Goal: Task Accomplishment & Management: Manage account settings

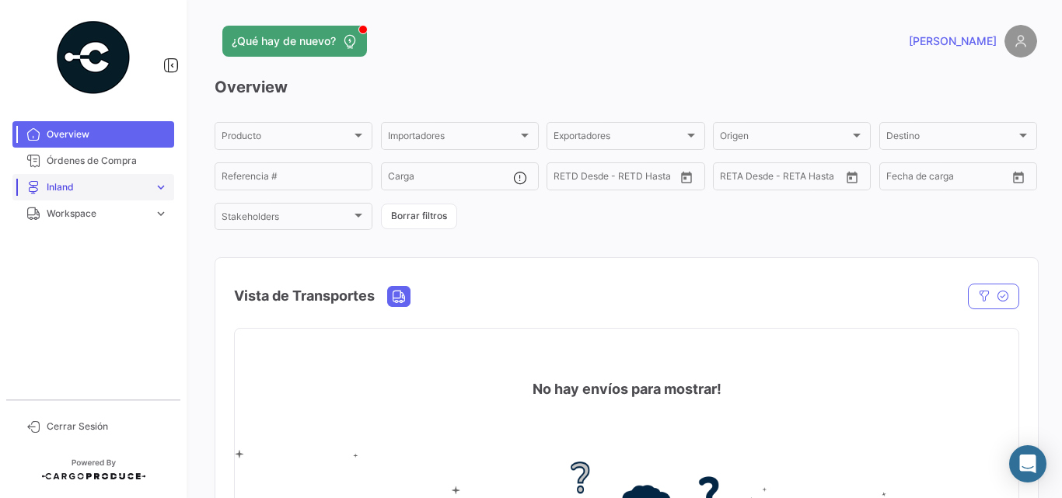
click at [121, 185] on span "Inland" at bounding box center [97, 187] width 101 height 14
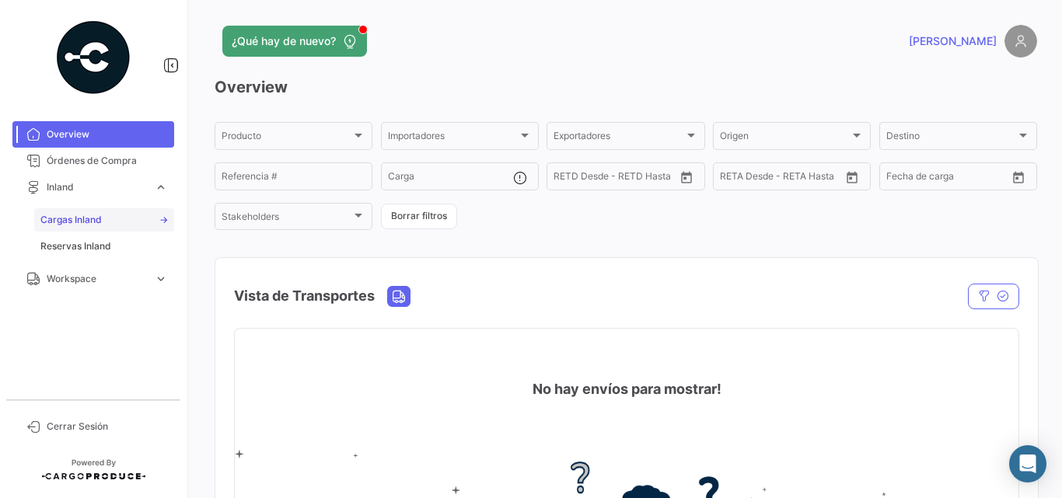
click at [89, 219] on span "Cargas Inland" at bounding box center [70, 220] width 61 height 14
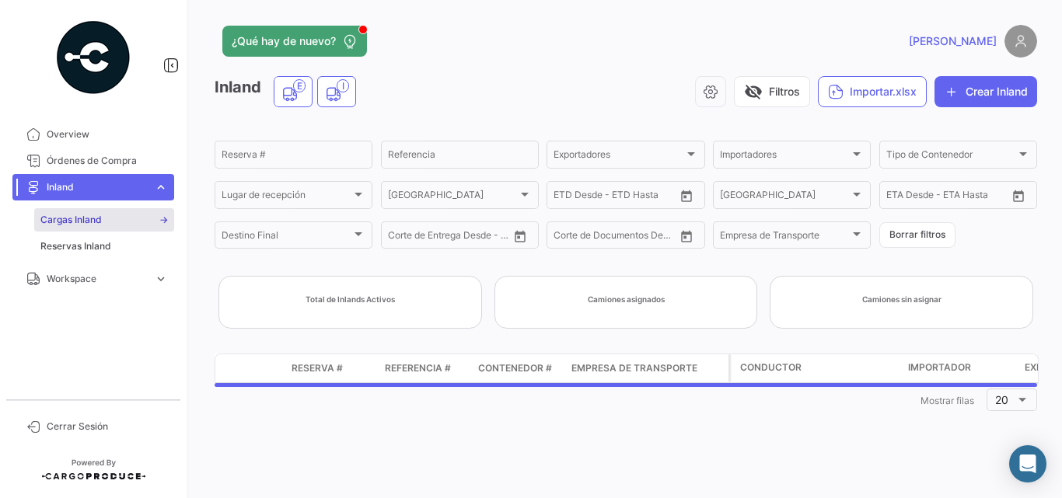
click at [117, 194] on span "Inland" at bounding box center [97, 187] width 101 height 14
click at [117, 212] on span "Workspace" at bounding box center [97, 214] width 101 height 14
click at [47, 277] on span "Inland" at bounding box center [53, 273] width 27 height 14
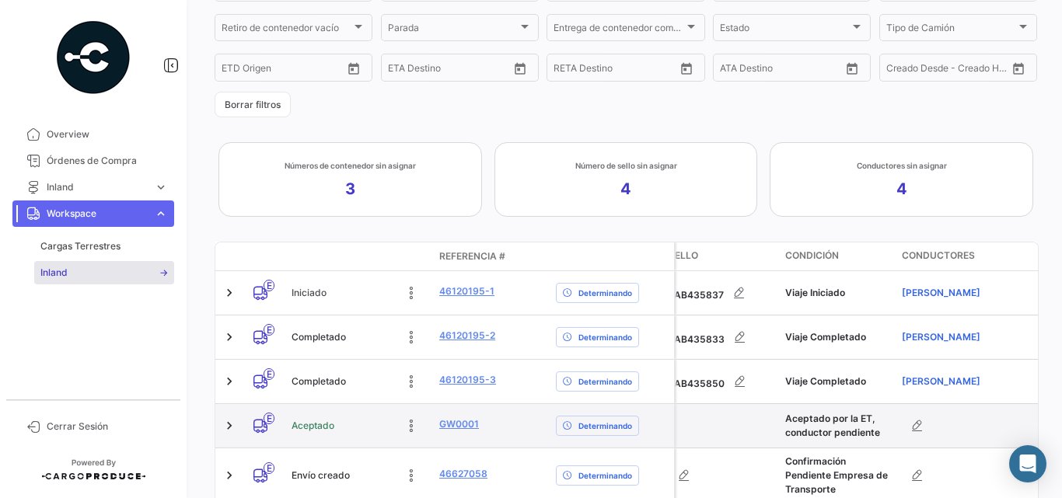
scroll to position [404, 0]
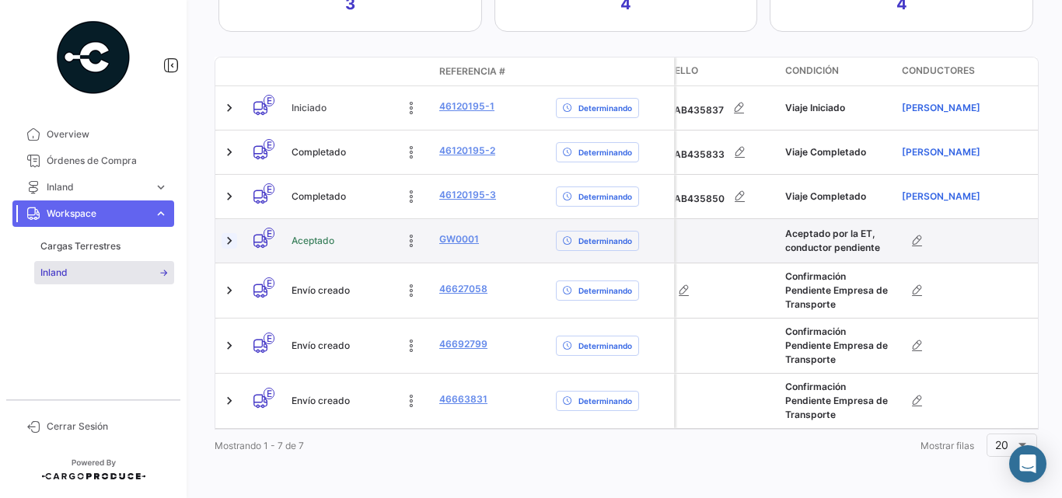
click at [225, 233] on link at bounding box center [230, 241] width 16 height 16
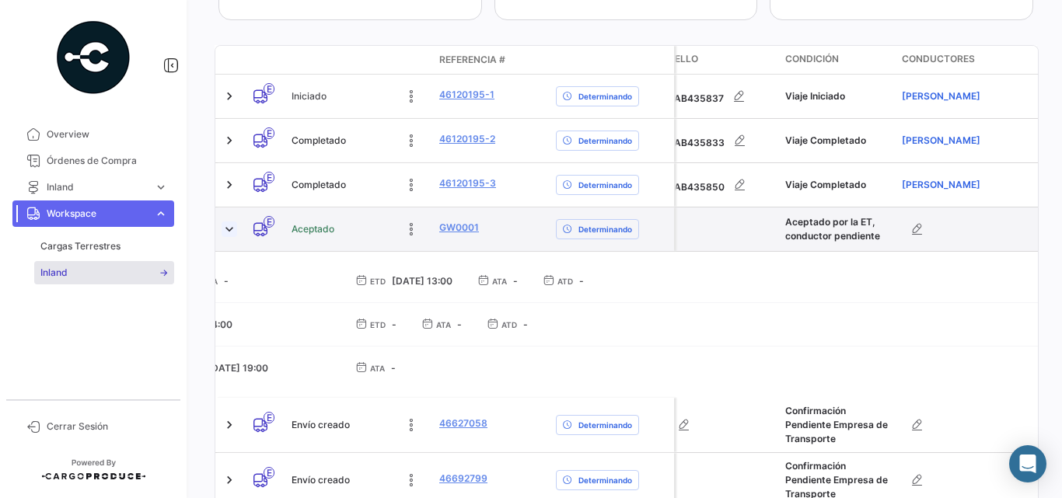
click at [225, 230] on link at bounding box center [230, 230] width 16 height 16
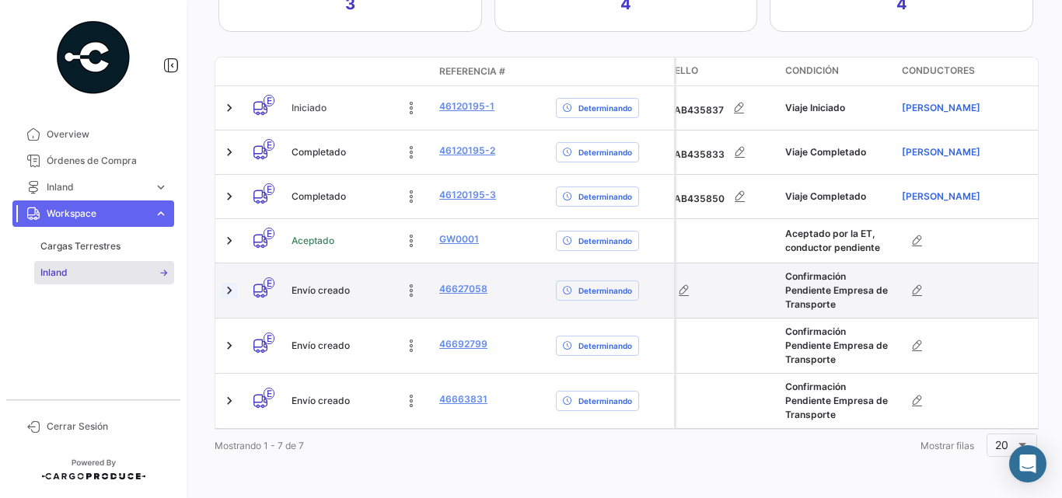
click at [229, 283] on link at bounding box center [230, 291] width 16 height 16
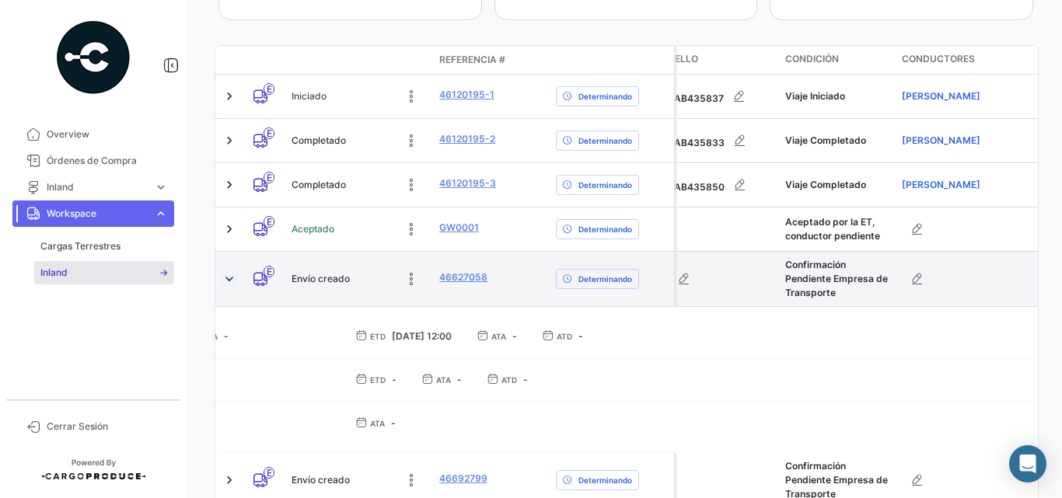
click at [229, 282] on link at bounding box center [230, 279] width 16 height 16
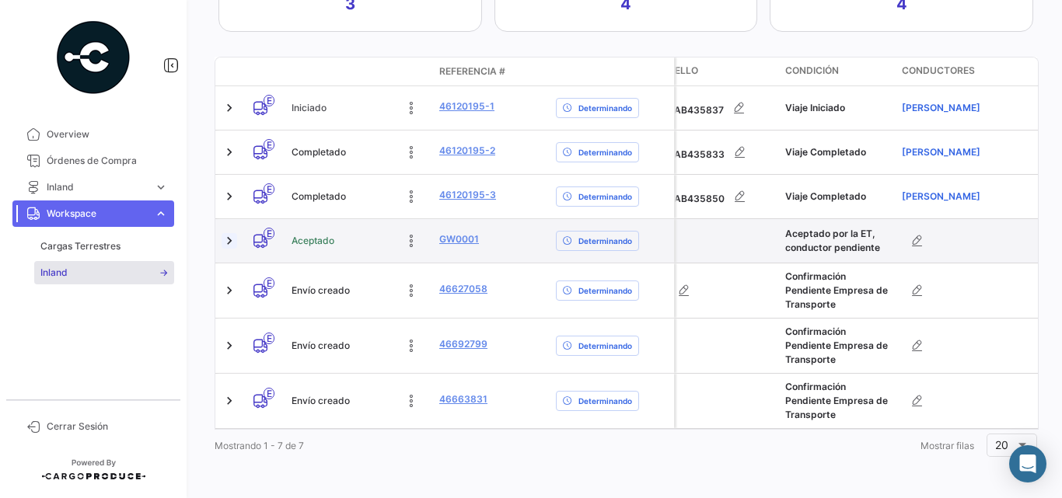
click at [230, 233] on link at bounding box center [230, 241] width 16 height 16
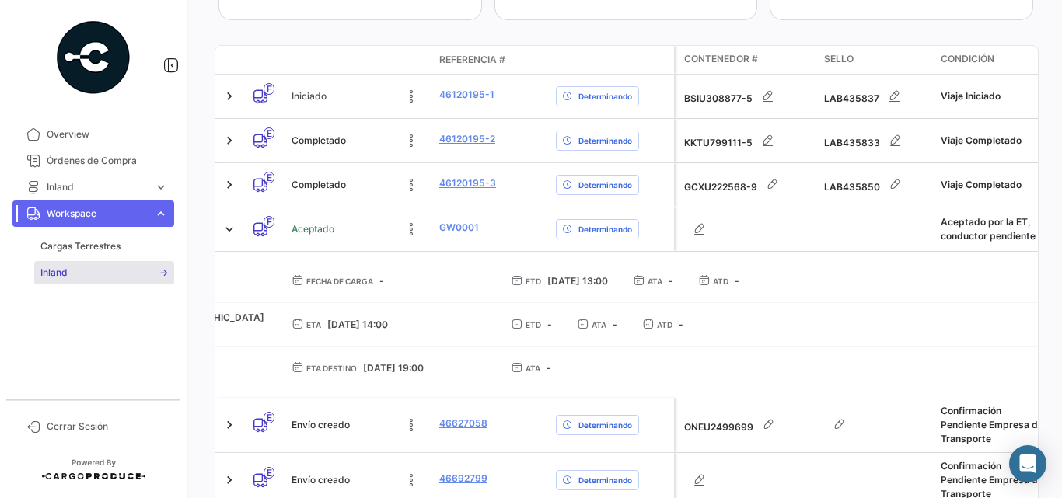
scroll to position [0, 0]
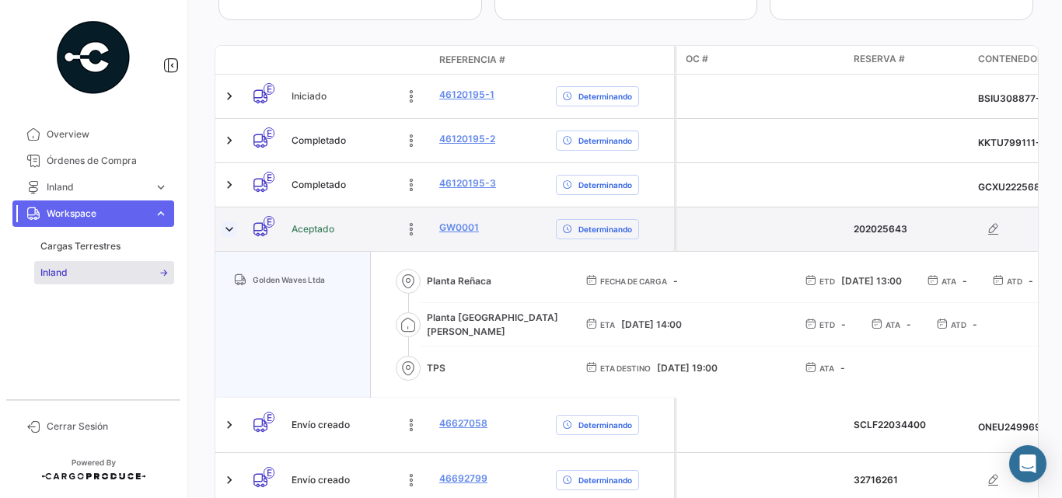
click at [227, 224] on link at bounding box center [230, 230] width 16 height 16
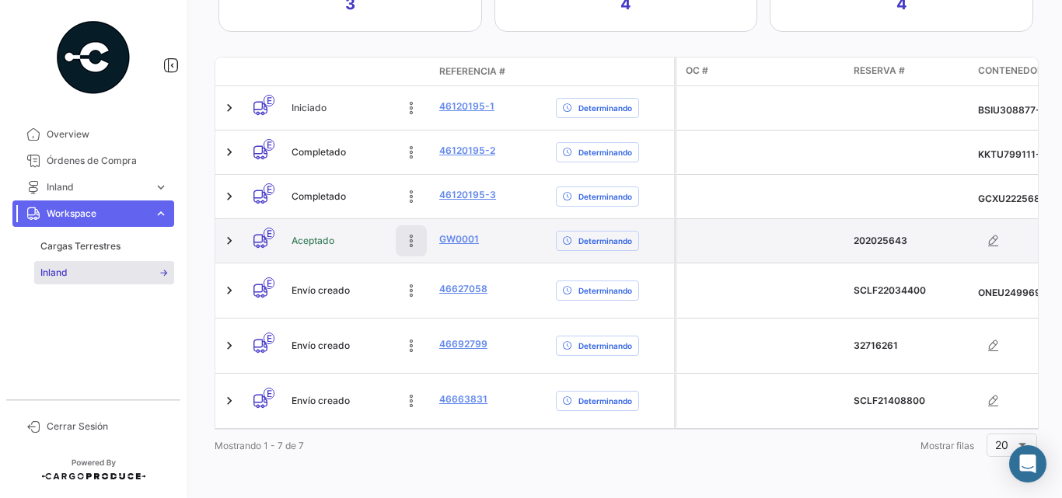
click at [413, 233] on icon at bounding box center [412, 241] width 16 height 16
click at [469, 232] on link "GW0001" at bounding box center [459, 239] width 40 height 14
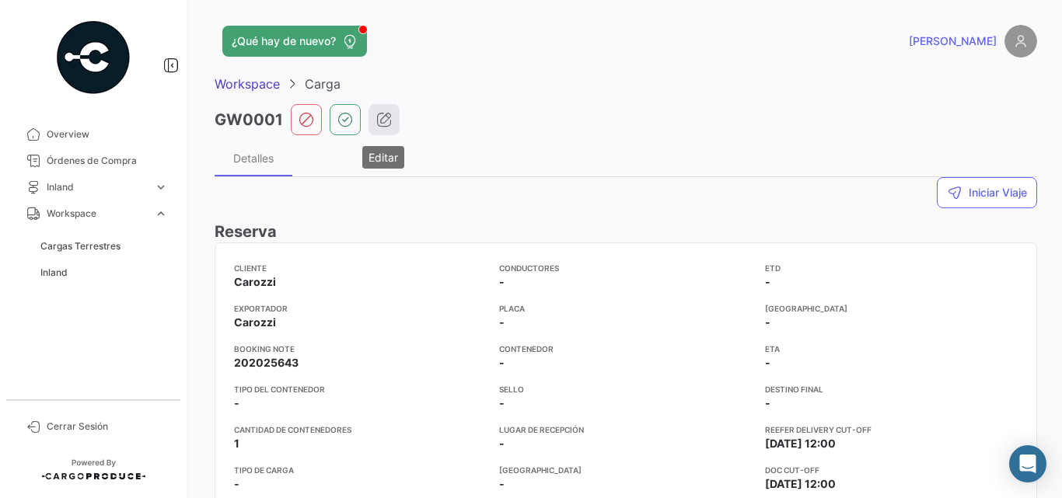
click at [386, 120] on icon "button" at bounding box center [384, 120] width 16 height 16
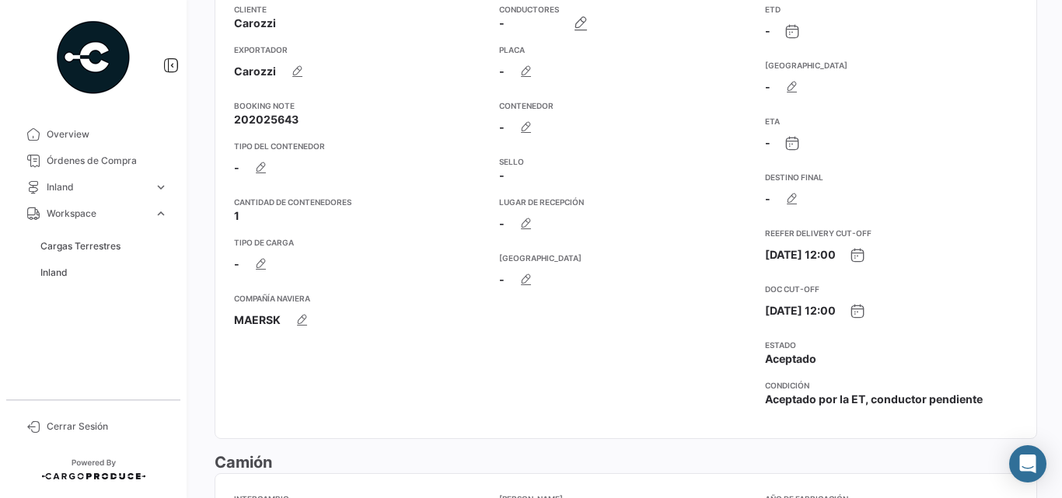
scroll to position [156, 0]
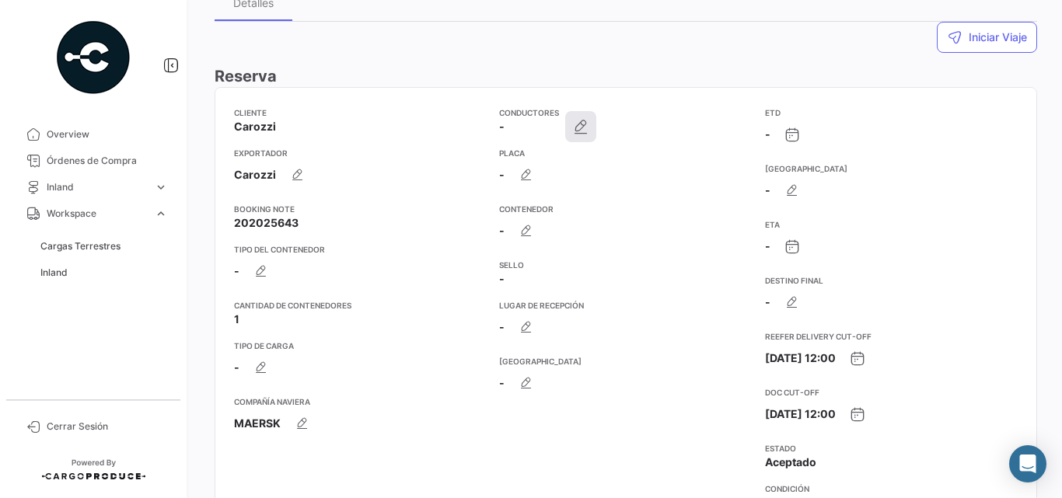
click at [582, 127] on icon "button" at bounding box center [581, 127] width 16 height 16
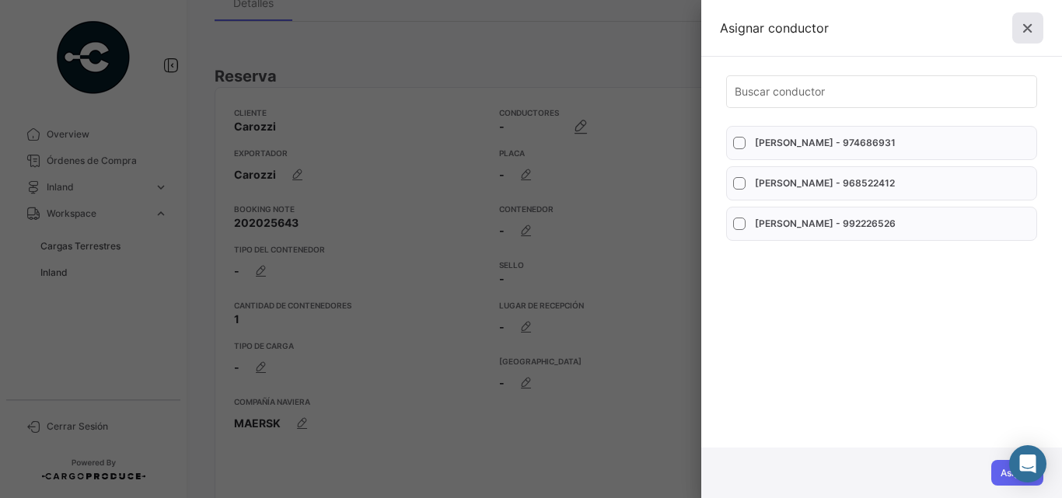
click at [1035, 31] on icon at bounding box center [1028, 28] width 16 height 16
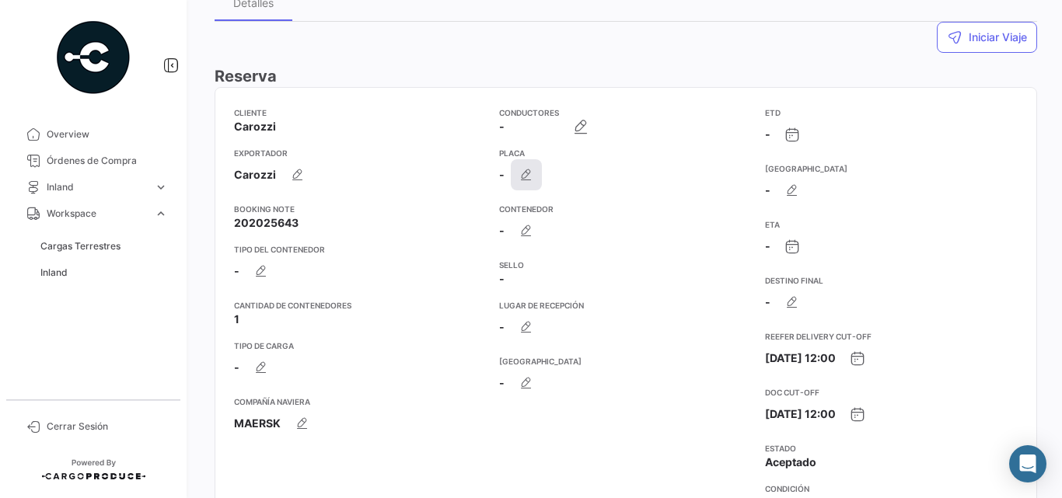
click at [531, 174] on icon "button" at bounding box center [527, 175] width 16 height 16
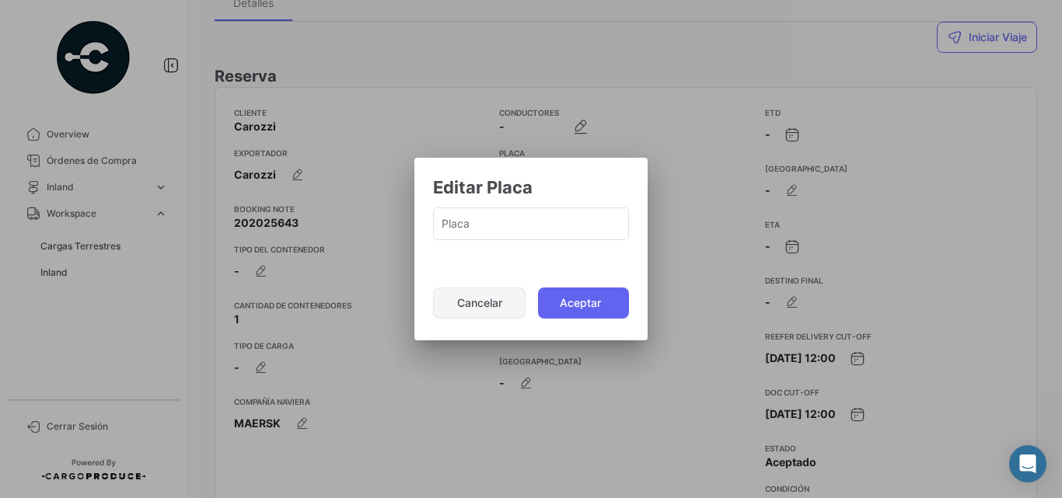
click at [487, 302] on button "Cancelar" at bounding box center [479, 303] width 93 height 31
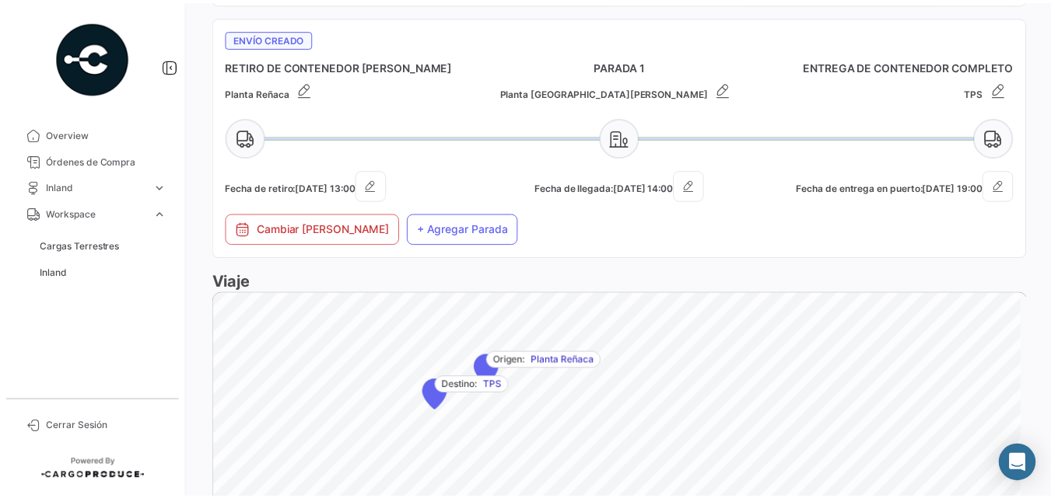
scroll to position [983, 0]
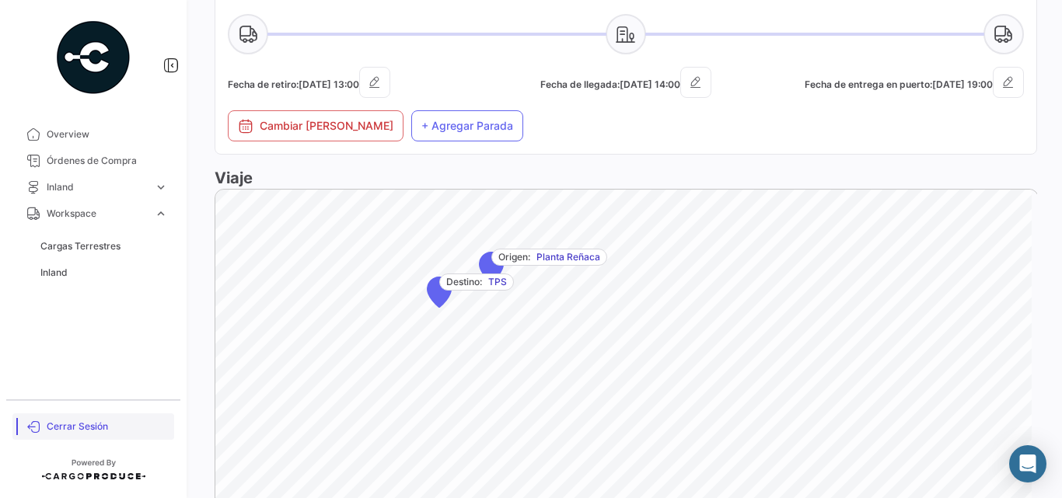
click at [78, 423] on span "Cerrar Sesión" at bounding box center [107, 427] width 121 height 14
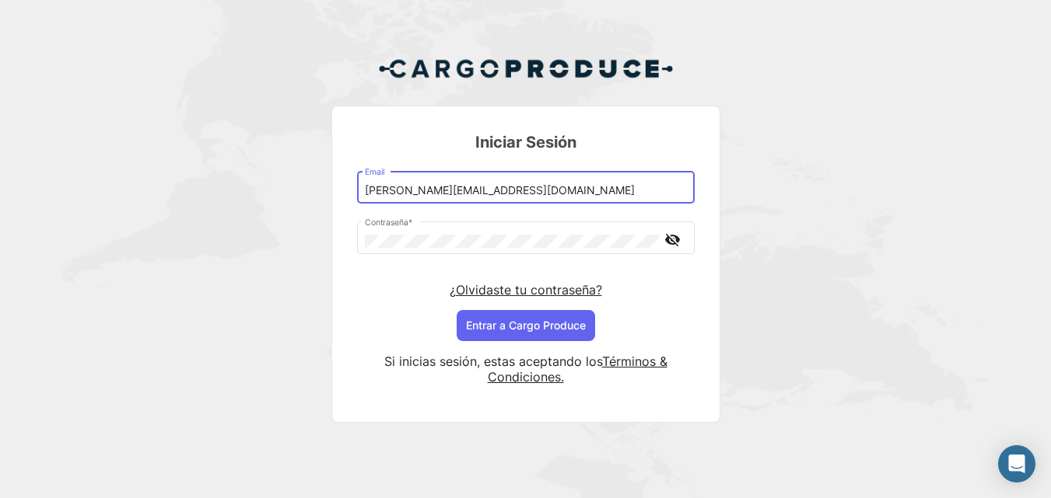
drag, startPoint x: 451, startPoint y: 194, endPoint x: 292, endPoint y: 200, distance: 159.5
click at [292, 200] on div "Iniciar Sesión [EMAIL_ADDRESS][DOMAIN_NAME] Email Contraseña * visibility_off ¿…" at bounding box center [525, 245] width 1051 height 491
type input "[PERSON_NAME][EMAIL_ADDRESS][DOMAIN_NAME]"
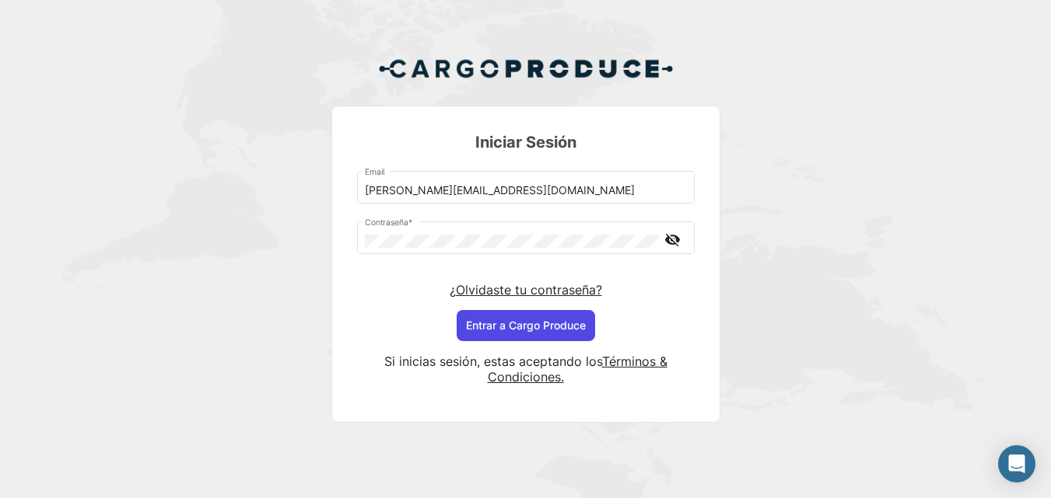
click at [530, 330] on button "Entrar a Cargo Produce" at bounding box center [525, 325] width 138 height 31
